Goal: Navigation & Orientation: Find specific page/section

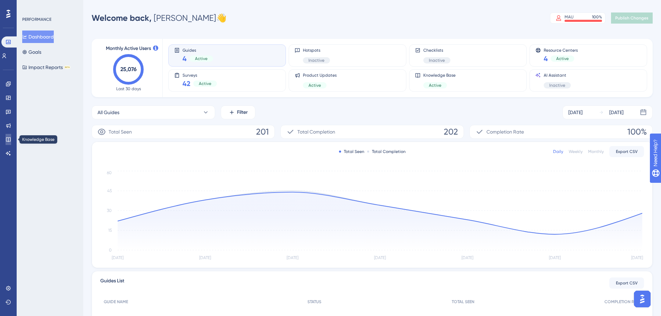
drag, startPoint x: 4, startPoint y: 138, endPoint x: 145, endPoint y: 137, distance: 140.8
click at [6, 138] on link at bounding box center [9, 139] width 6 height 11
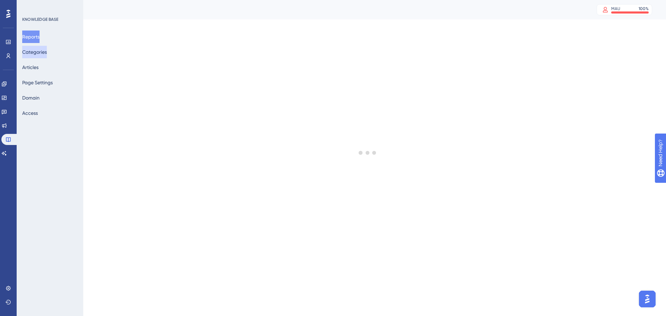
click at [36, 51] on button "Categories" at bounding box center [34, 52] width 25 height 12
click at [39, 69] on button "Articles" at bounding box center [30, 67] width 16 height 12
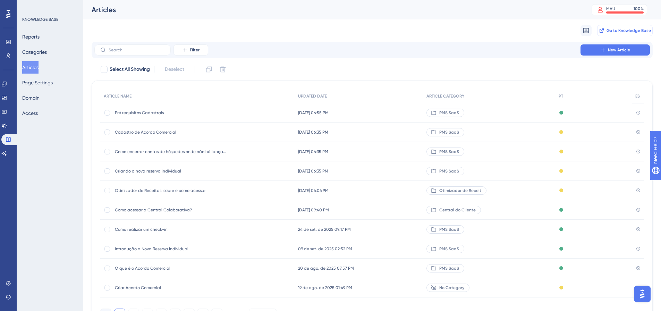
click at [622, 27] on button "Go to Knowledge Base" at bounding box center [624, 30] width 55 height 11
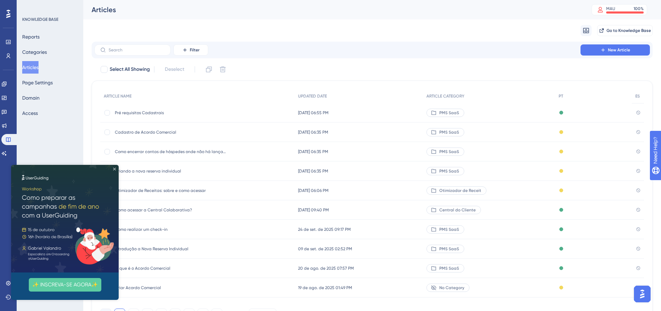
click at [115, 168] on icon "Close Preview" at bounding box center [114, 169] width 3 height 3
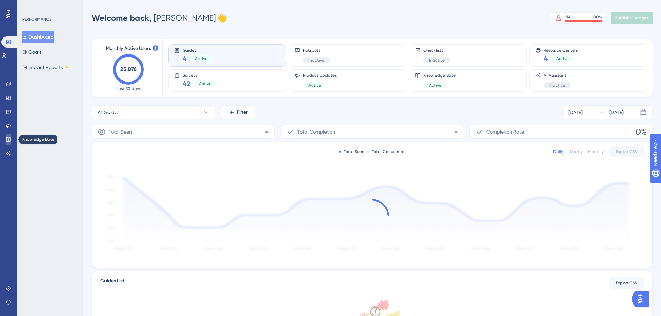
click at [7, 141] on icon at bounding box center [9, 140] width 6 height 6
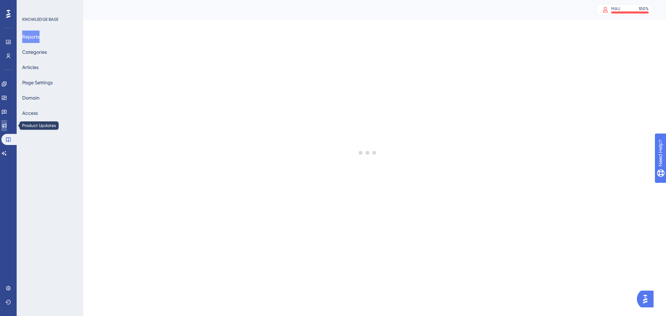
click at [4, 123] on link at bounding box center [4, 125] width 6 height 11
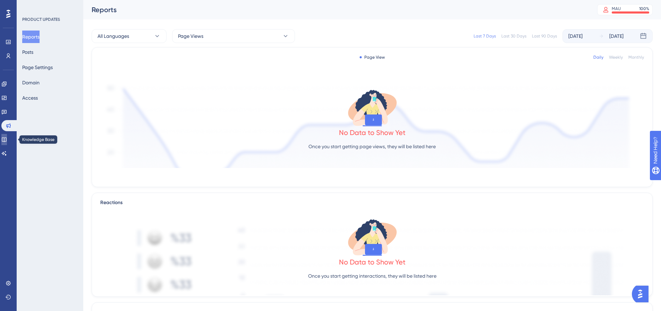
click at [6, 138] on icon at bounding box center [4, 139] width 5 height 5
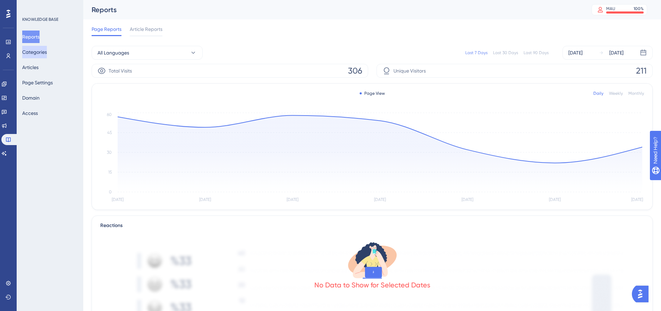
click at [0, 0] on div "✨ INSCREVA-SE AGORA✨" at bounding box center [0, 0] width 0 height 0
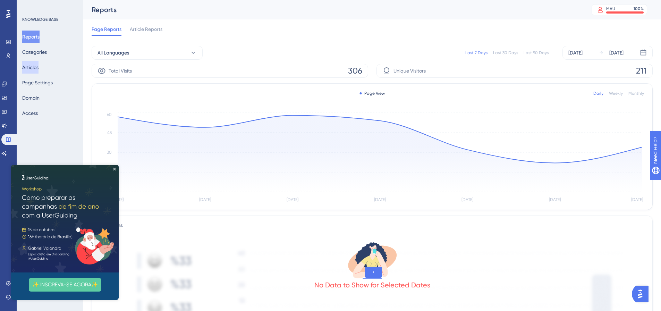
click at [39, 62] on button "Articles" at bounding box center [30, 67] width 16 height 12
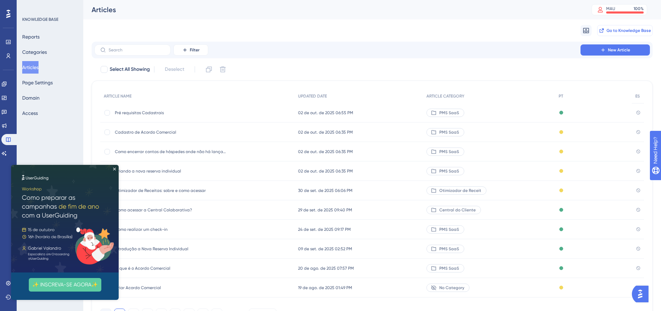
click at [619, 29] on span "Go to Knowledge Base" at bounding box center [628, 31] width 44 height 6
click at [605, 33] on button "Go to Knowledge Base" at bounding box center [624, 30] width 55 height 11
